Goal: Find specific page/section: Find specific page/section

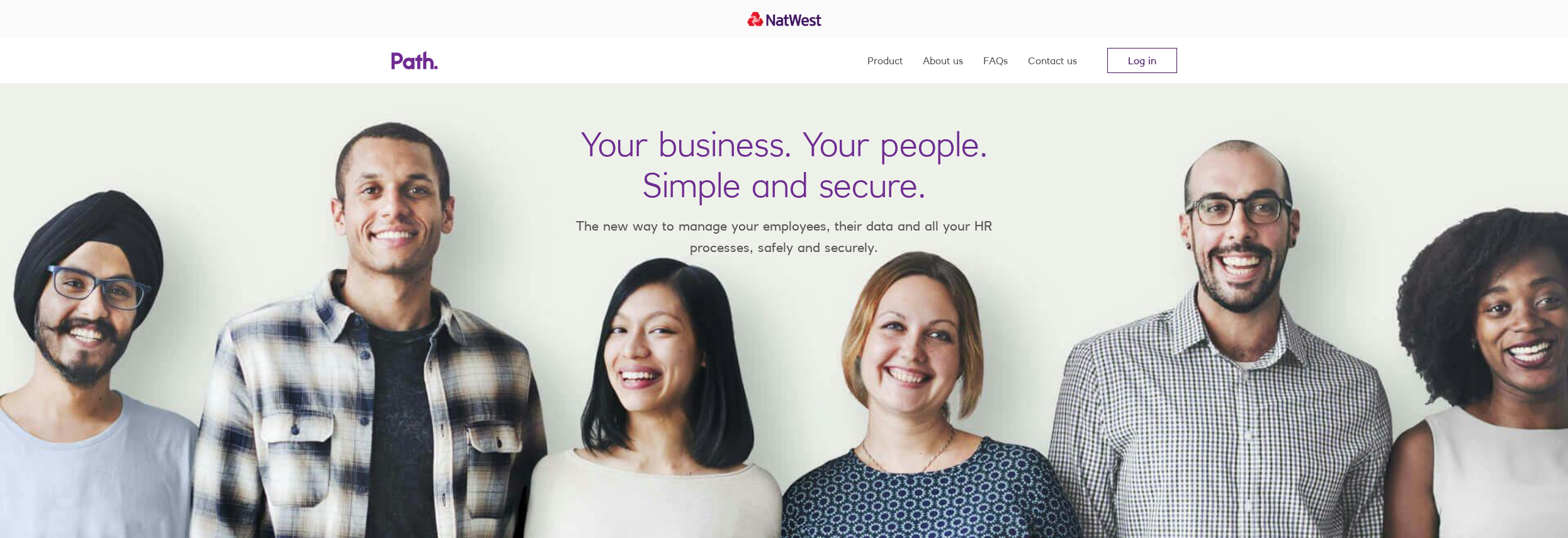
click at [1156, 58] on link "Log in" at bounding box center [1143, 59] width 70 height 25
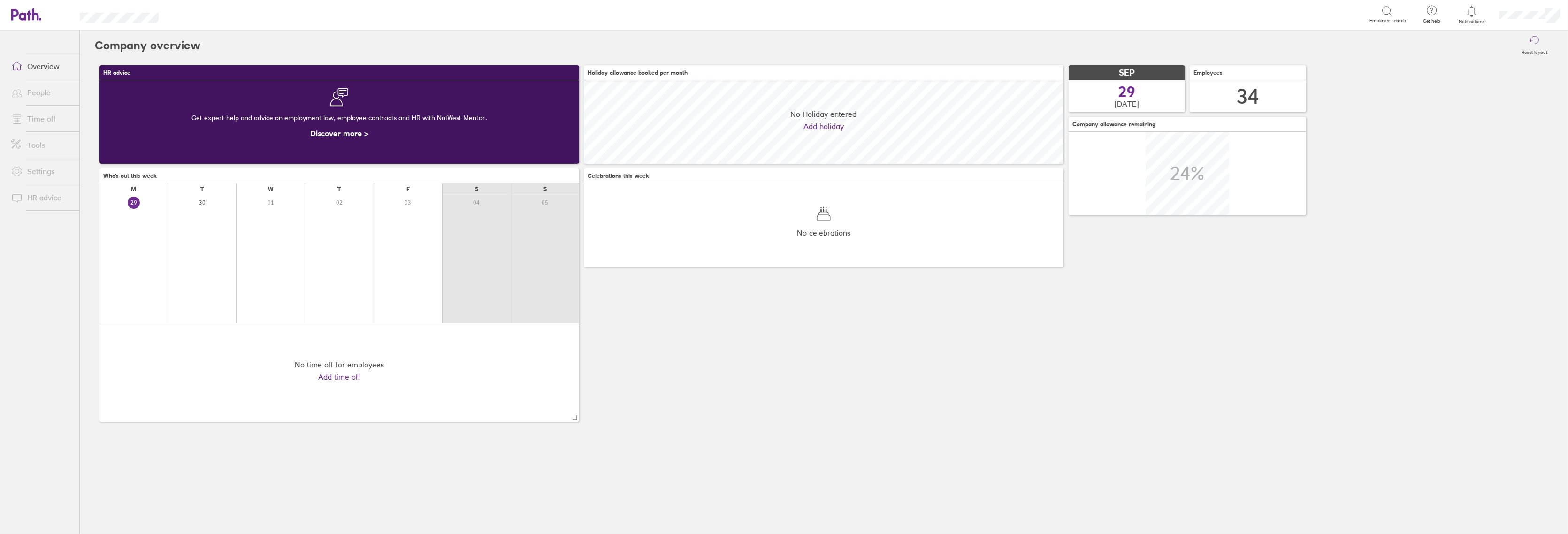
scroll to position [83, 479]
click at [35, 91] on link "People" at bounding box center [41, 92] width 75 height 18
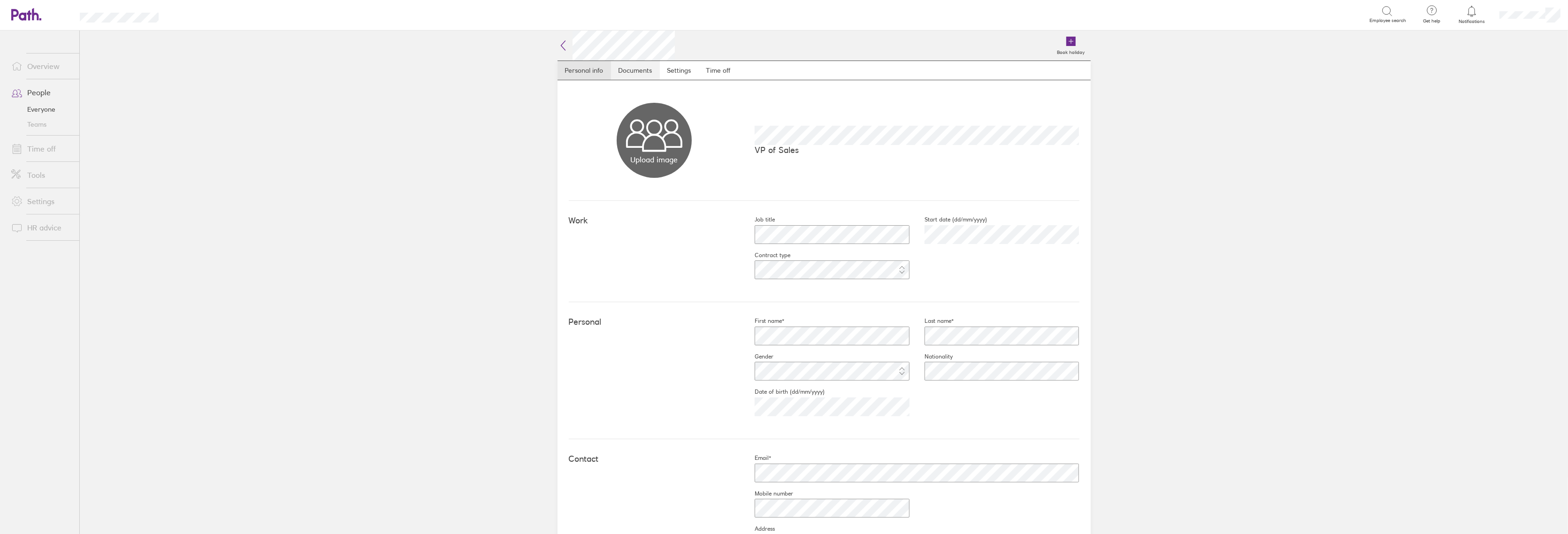
click at [627, 72] on link "Documents" at bounding box center [636, 70] width 49 height 18
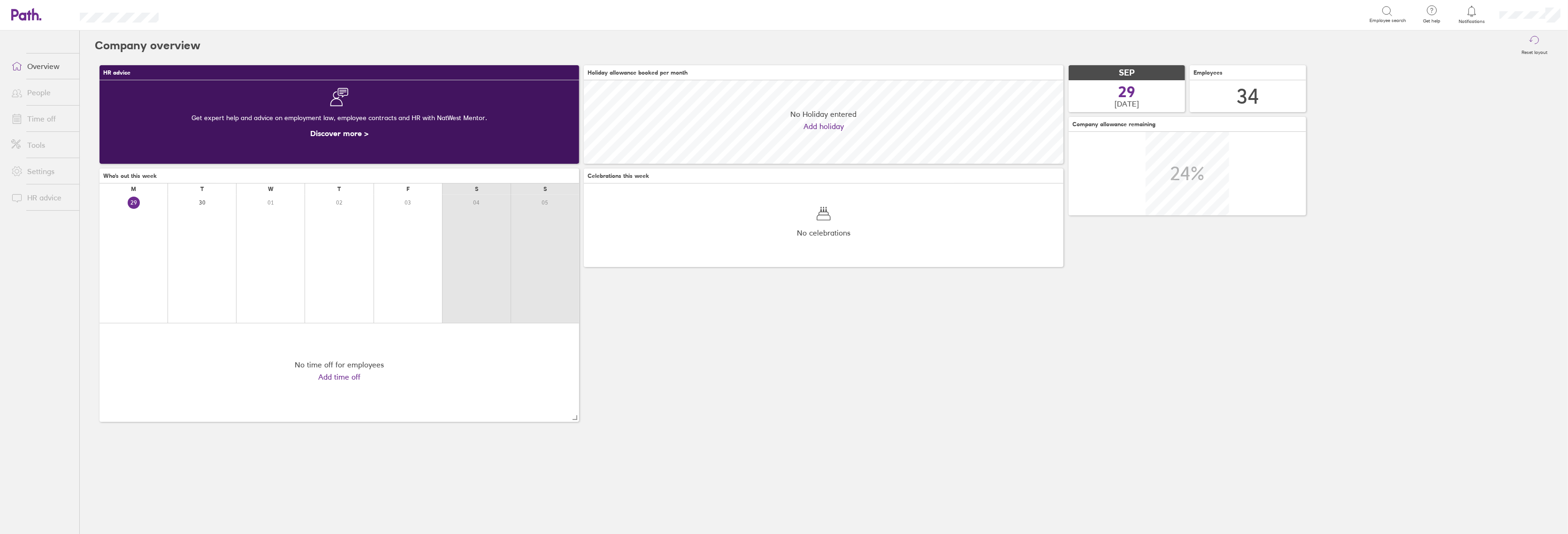
scroll to position [83, 479]
click at [42, 98] on link "People" at bounding box center [41, 92] width 75 height 18
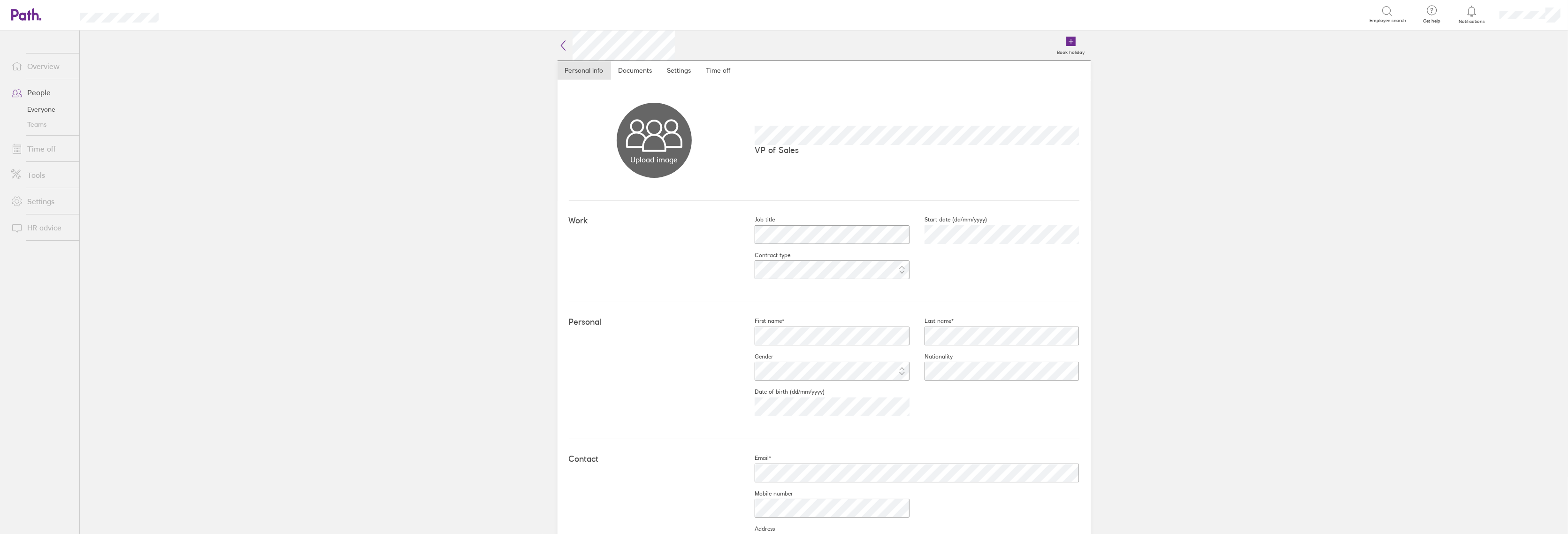
click at [562, 46] on icon at bounding box center [563, 45] width 11 height 11
click at [558, 47] on icon at bounding box center [563, 45] width 11 height 11
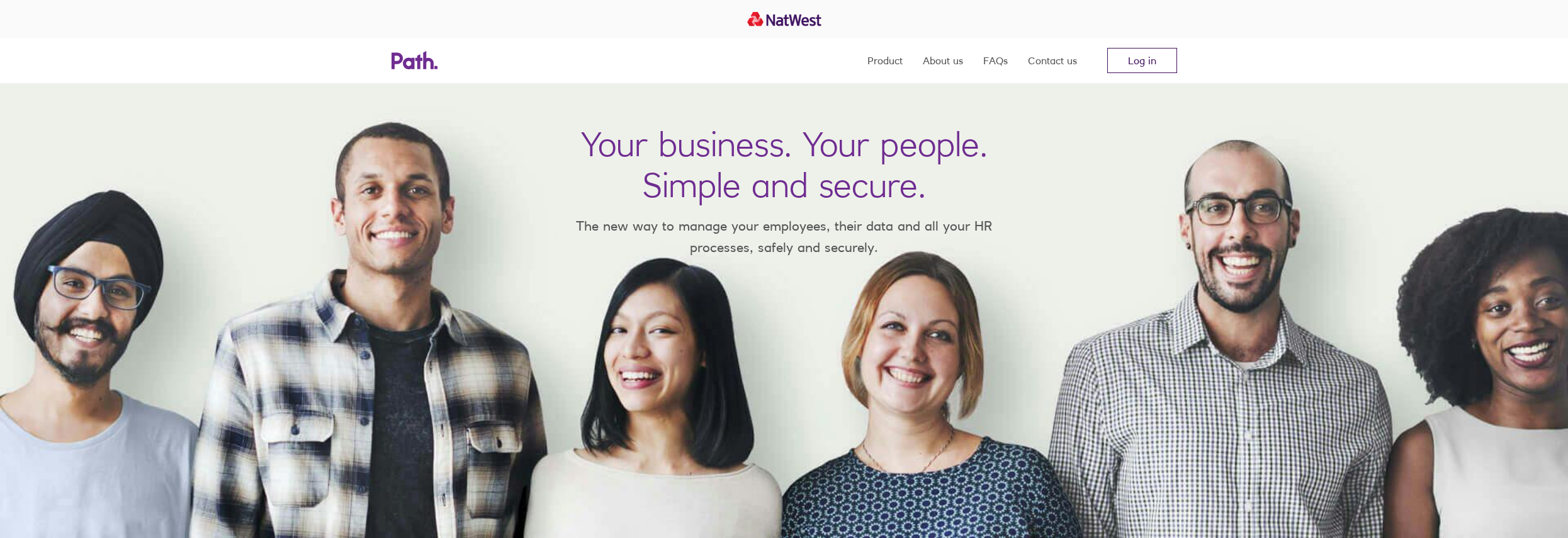
click at [1141, 67] on link "Log in" at bounding box center [1143, 59] width 70 height 25
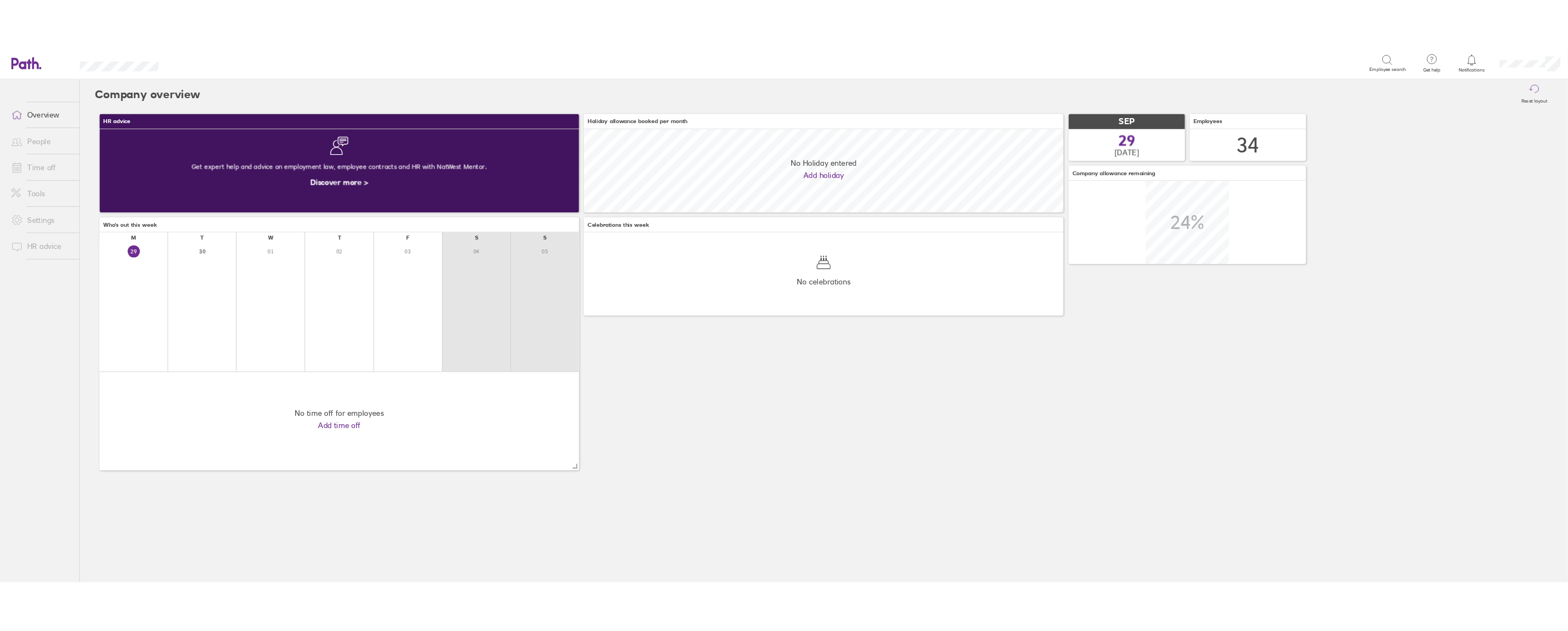
scroll to position [98, 567]
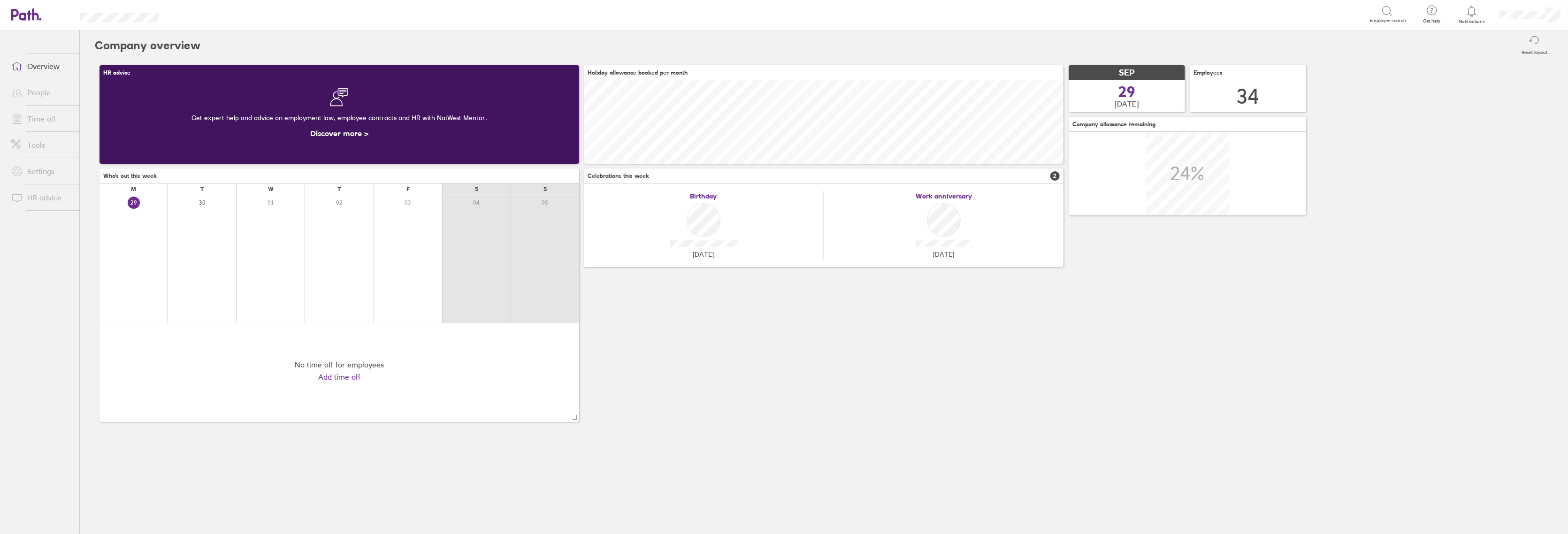
click at [44, 80] on li "People" at bounding box center [40, 93] width 80 height 27
click at [42, 87] on link "People" at bounding box center [41, 92] width 75 height 18
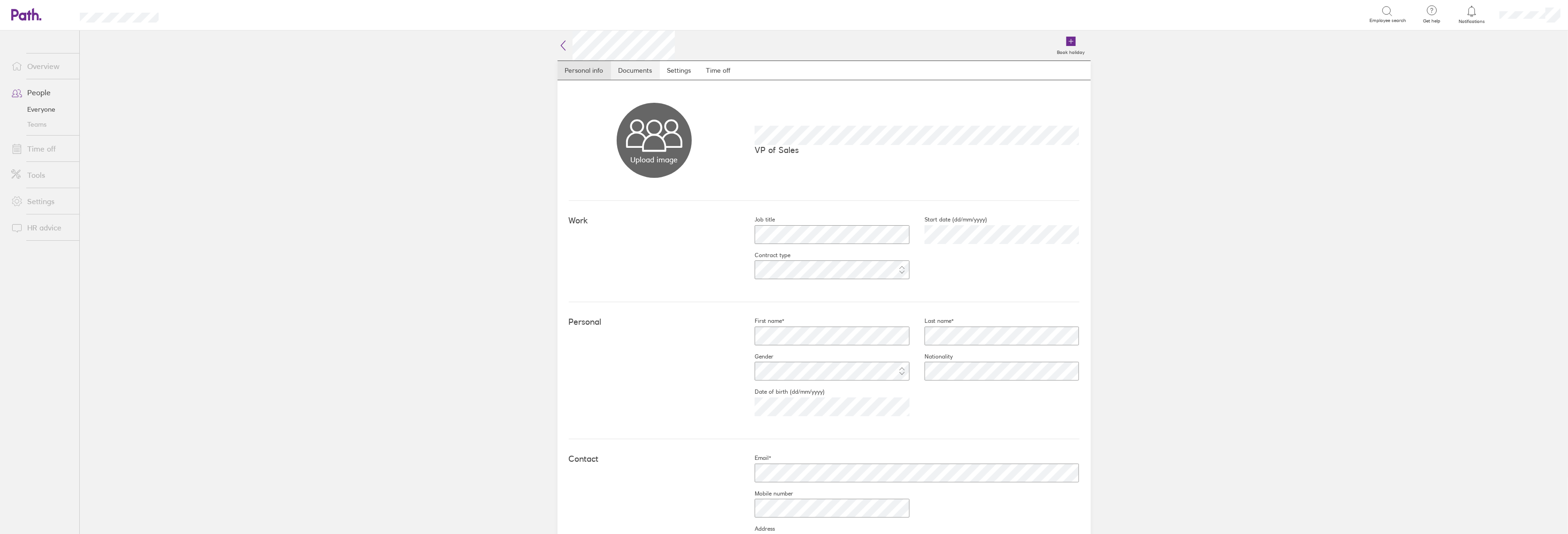
click at [630, 76] on link "Documents" at bounding box center [636, 70] width 49 height 18
